Goal: Navigation & Orientation: Find specific page/section

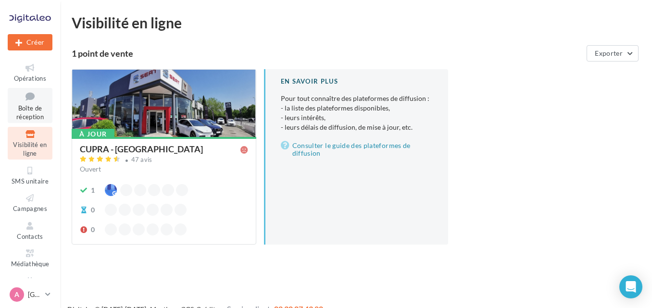
click at [32, 116] on span "Boîte de réception" at bounding box center [29, 112] width 27 height 17
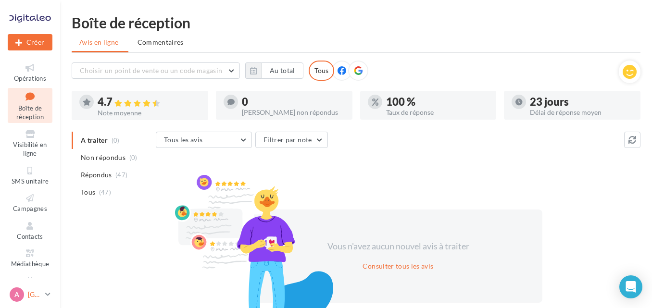
click at [48, 289] on link "A Avignon cupra_avignon" at bounding box center [30, 294] width 45 height 18
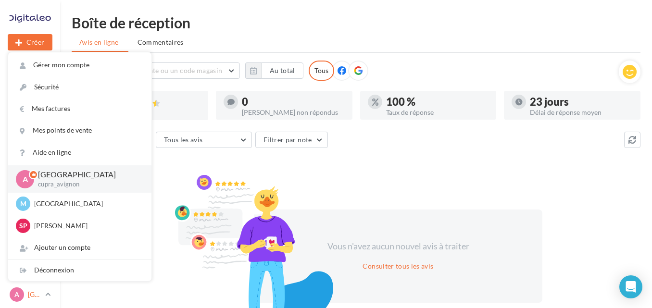
click at [49, 292] on icon at bounding box center [47, 294] width 5 height 8
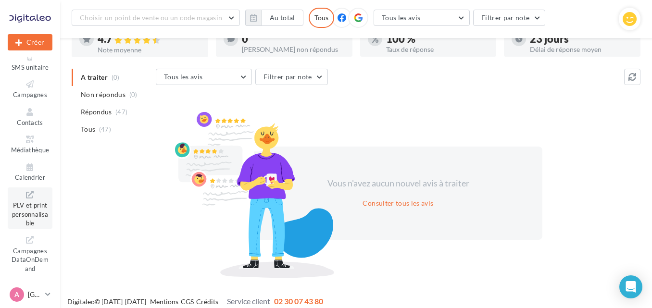
scroll to position [78, 0]
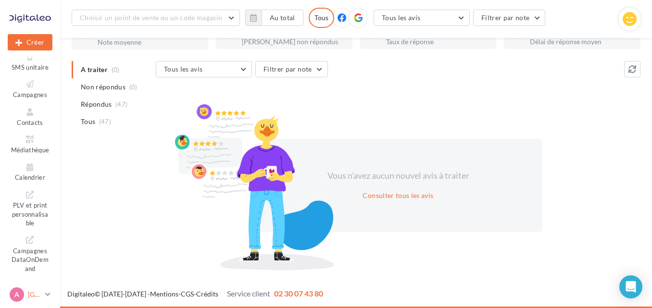
click at [17, 292] on span "A" at bounding box center [16, 295] width 5 height 10
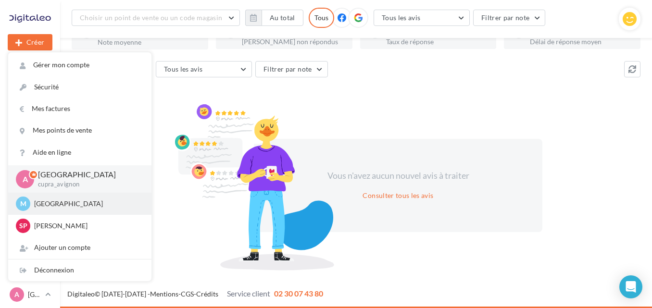
click at [59, 202] on p "[GEOGRAPHIC_DATA]" at bounding box center [87, 204] width 106 height 10
